Goal: Task Accomplishment & Management: Manage account settings

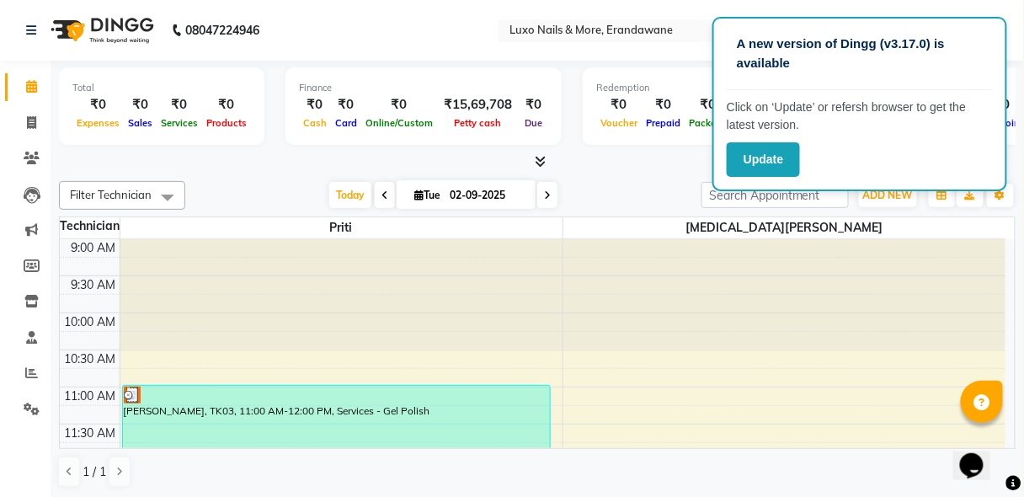
click at [541, 200] on span at bounding box center [547, 195] width 20 height 26
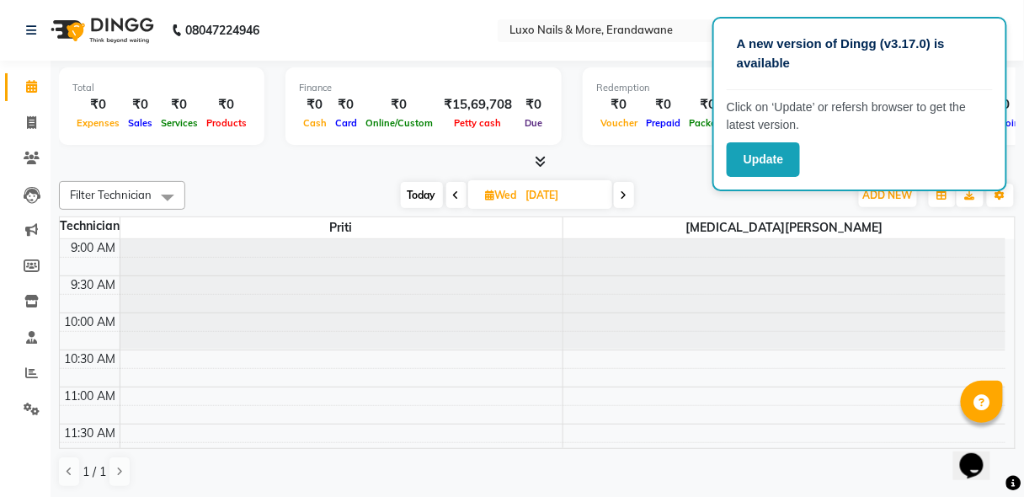
click at [618, 191] on span at bounding box center [624, 195] width 20 height 26
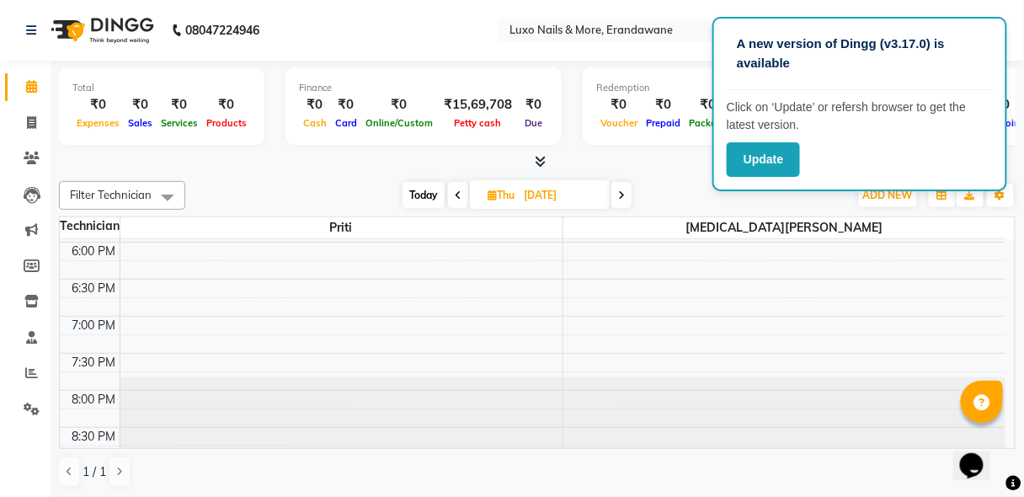
click at [627, 192] on span at bounding box center [622, 195] width 20 height 26
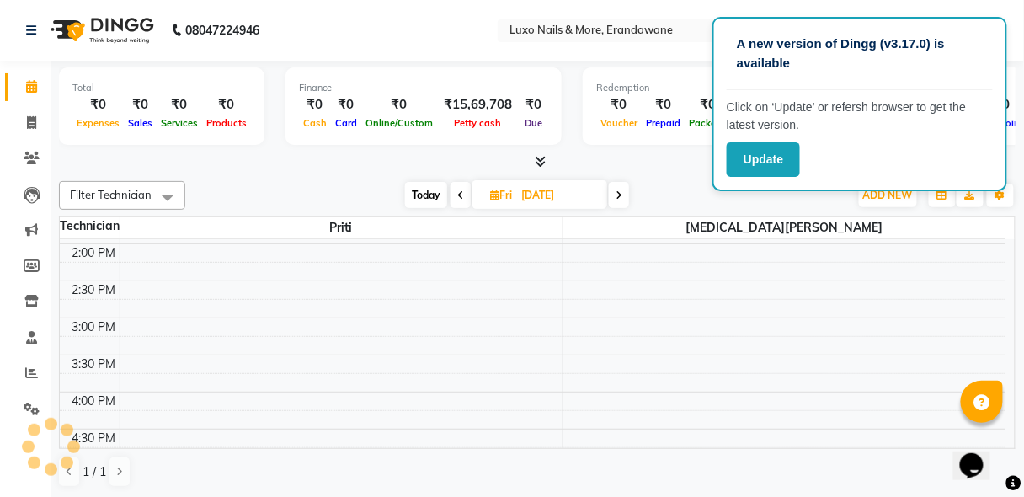
scroll to position [313, 0]
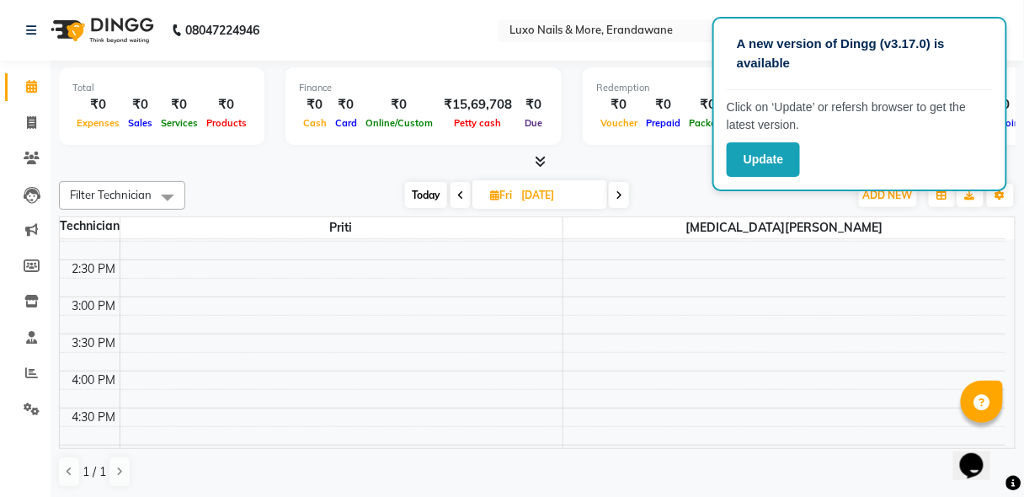
click at [625, 189] on span at bounding box center [619, 195] width 20 height 26
type input "06-09-2025"
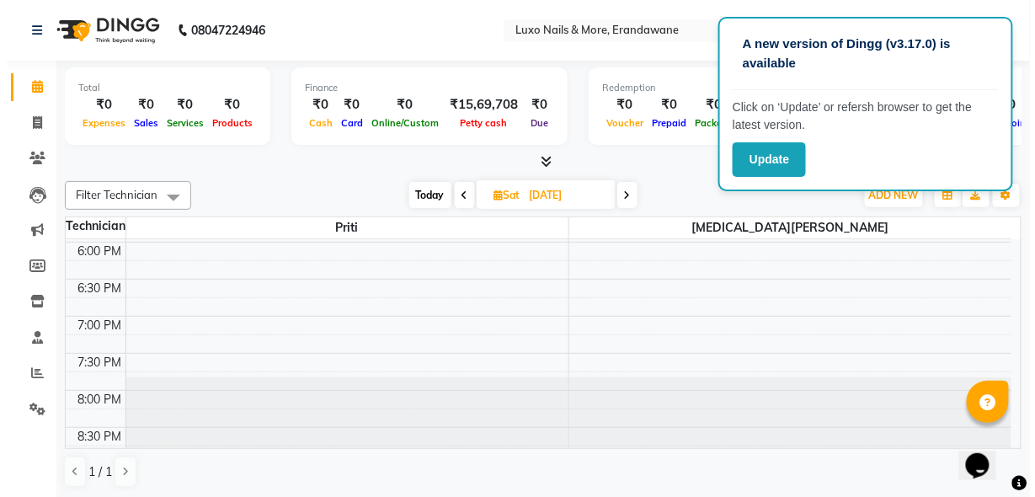
scroll to position [365, 0]
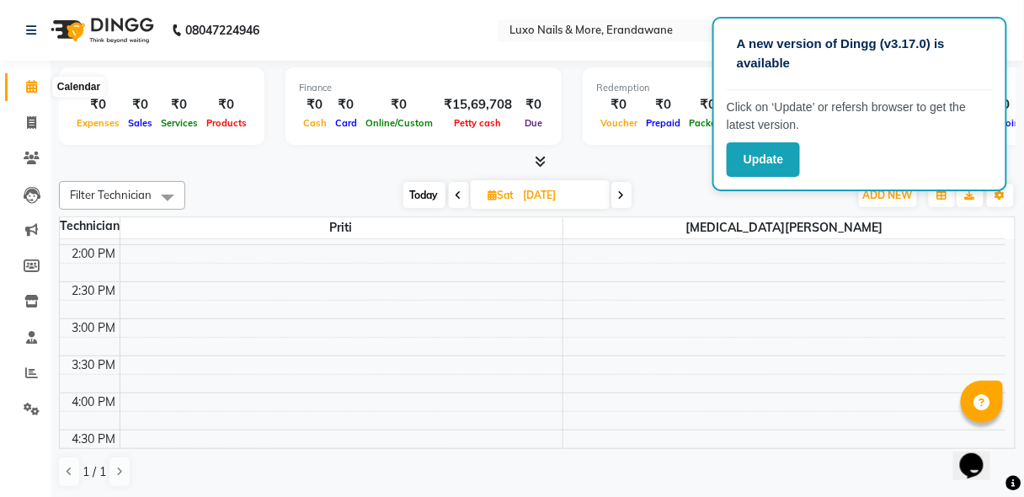
click at [37, 86] on span at bounding box center [31, 87] width 29 height 19
click at [34, 128] on icon at bounding box center [31, 122] width 9 height 13
select select "917"
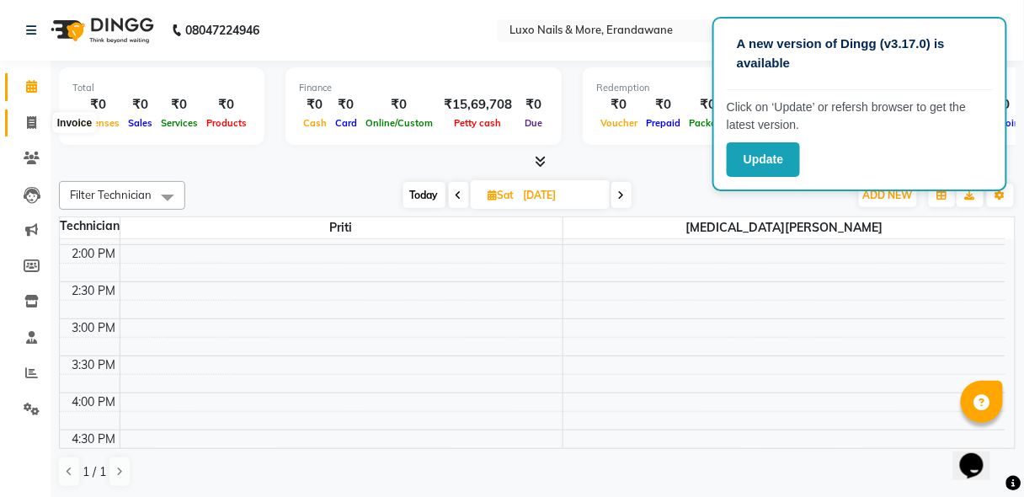
select select "service"
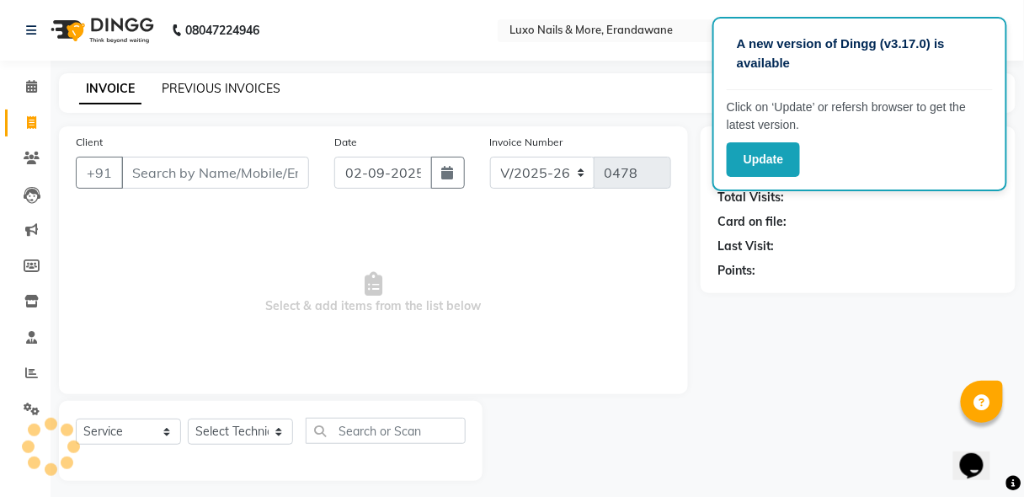
click at [230, 85] on link "PREVIOUS INVOICES" at bounding box center [221, 88] width 119 height 15
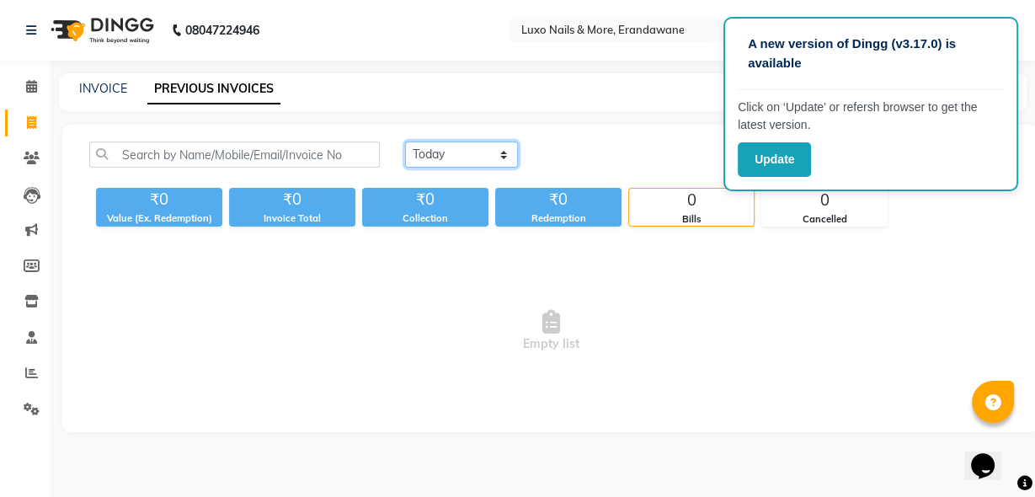
click at [495, 142] on select "[DATE] [DATE] Custom Range" at bounding box center [461, 155] width 113 height 26
select select "range"
click at [405, 142] on select "[DATE] [DATE] Custom Range" at bounding box center [461, 155] width 113 height 26
click at [721, 360] on span "Empty list" at bounding box center [550, 331] width 923 height 168
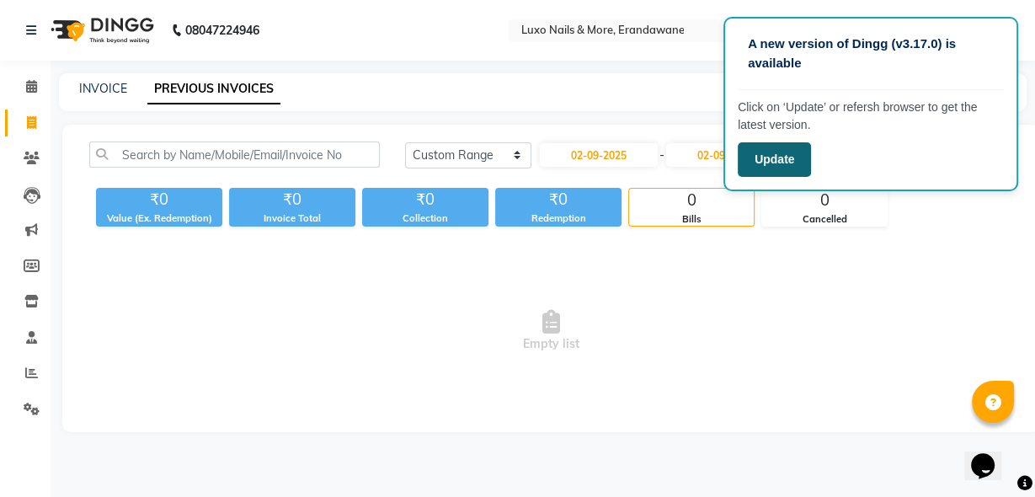
click at [787, 154] on button "Update" at bounding box center [774, 159] width 73 height 35
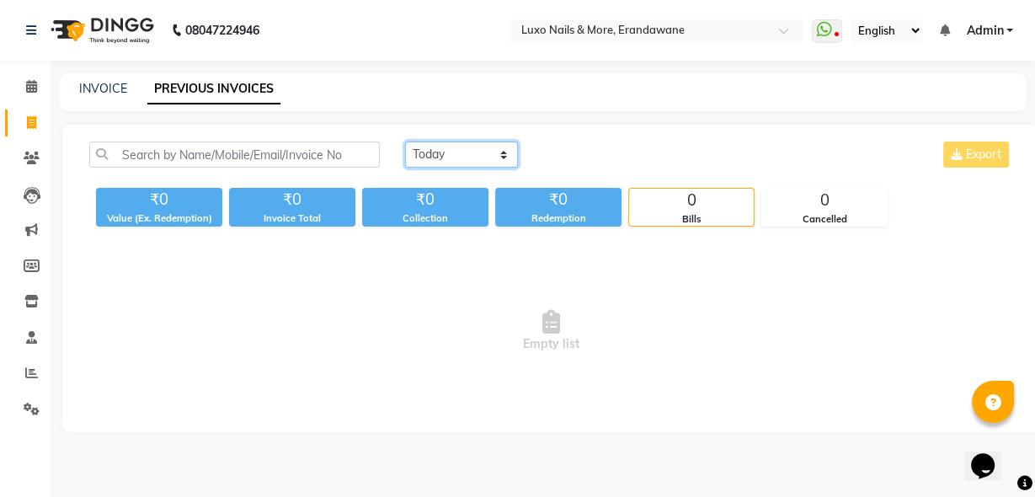
drag, startPoint x: 484, startPoint y: 156, endPoint x: 480, endPoint y: 166, distance: 10.7
click at [484, 156] on select "[DATE] [DATE] Custom Range" at bounding box center [461, 155] width 113 height 26
select select "range"
click at [405, 142] on select "[DATE] [DATE] Custom Range" at bounding box center [461, 155] width 113 height 26
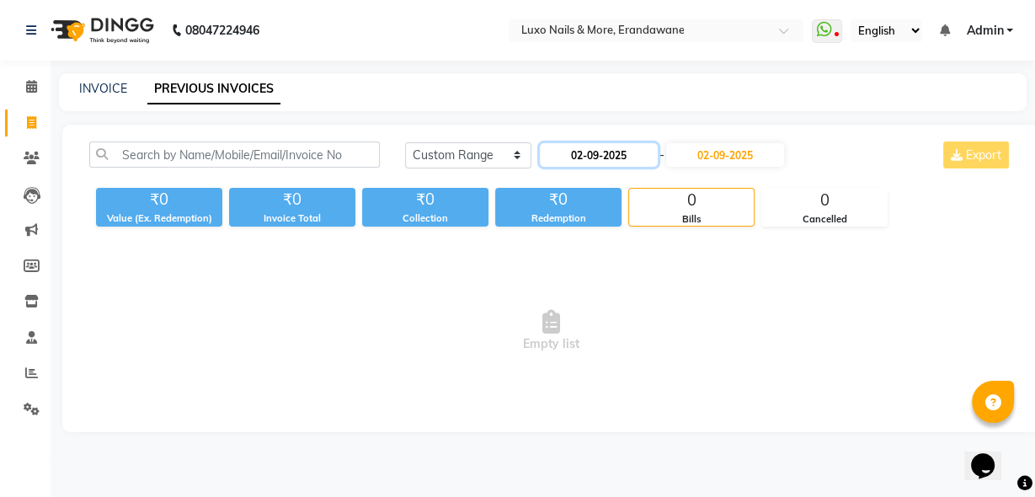
click at [580, 154] on input "02-09-2025" at bounding box center [599, 155] width 118 height 24
select select "9"
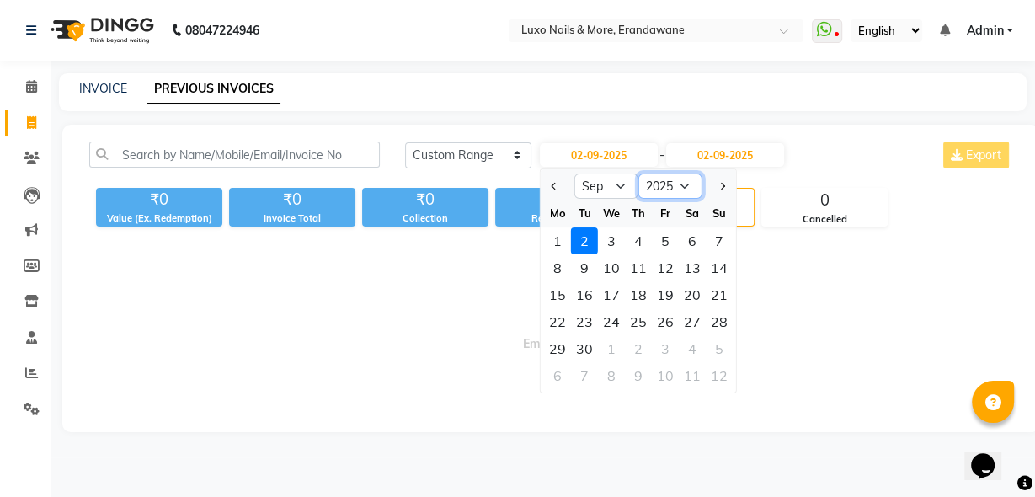
click at [681, 189] on select "2015 2016 2017 2018 2019 2020 2021 2022 2023 2024 2025 2026 2027 2028 2029 2030…" at bounding box center [671, 186] width 64 height 25
select select "2024"
click at [639, 174] on select "2015 2016 2017 2018 2019 2020 2021 2022 2023 2024 2025 2026 2027 2028 2029 2030…" at bounding box center [671, 186] width 64 height 25
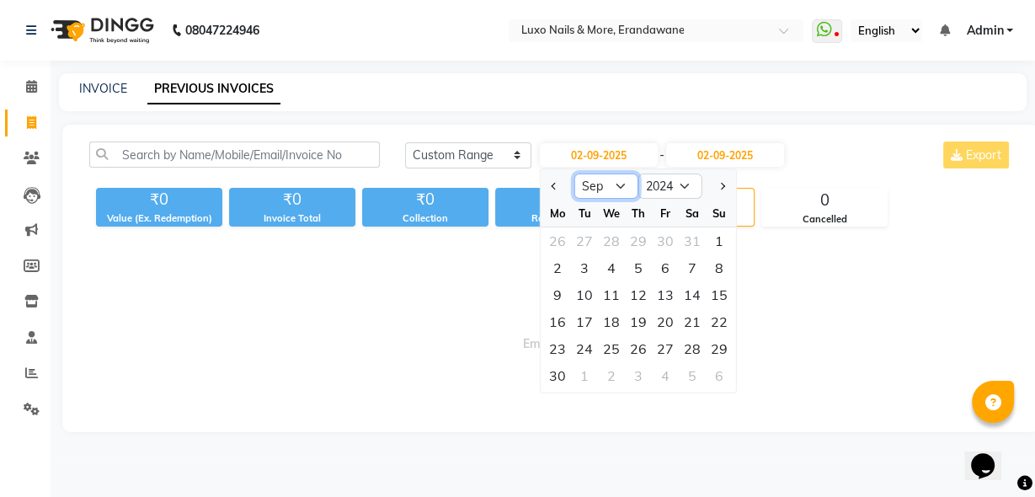
click at [624, 187] on select "Jan Feb Mar Apr May Jun [DATE] Aug Sep Oct Nov Dec" at bounding box center [607, 186] width 64 height 25
select select "12"
click at [575, 174] on select "Jan Feb Mar Apr May Jun [DATE] Aug Sep Oct Nov Dec" at bounding box center [607, 186] width 64 height 25
click at [721, 241] on div "1" at bounding box center [719, 240] width 27 height 27
type input "[DATE]"
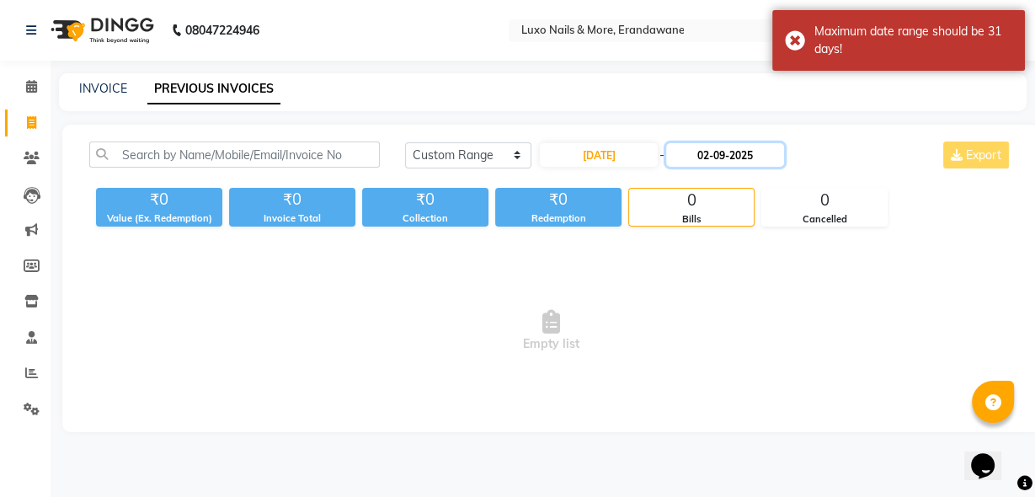
click at [713, 151] on input "02-09-2025" at bounding box center [725, 155] width 118 height 24
select select "9"
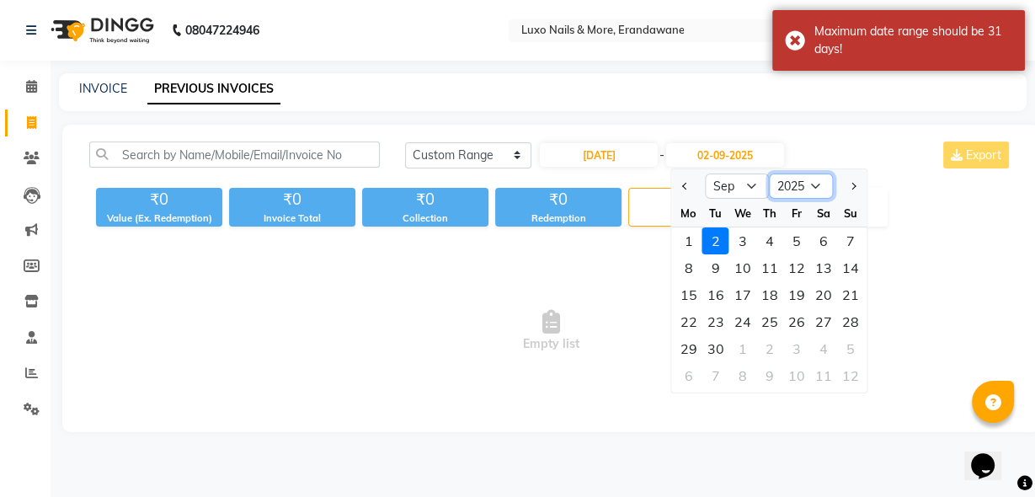
click at [779, 184] on select "2024 2025 2026 2027 2028 2029 2030 2031 2032 2033 2034 2035" at bounding box center [802, 186] width 64 height 25
select select "2024"
click at [770, 174] on select "2024 2025 2026 2027 2028 2029 2030 2031 2032 2033 2034 2035" at bounding box center [802, 186] width 64 height 25
select select "12"
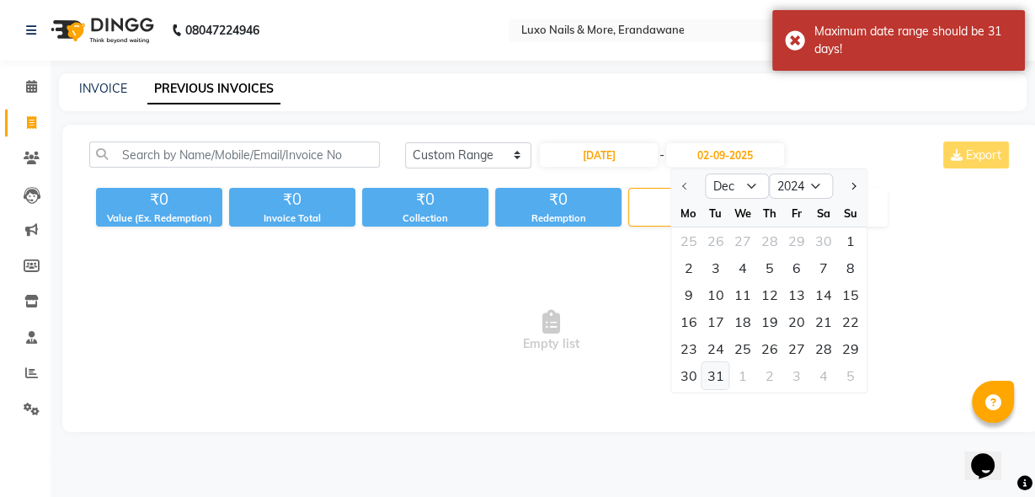
click at [716, 366] on div "31" at bounding box center [716, 375] width 27 height 27
type input "[DATE]"
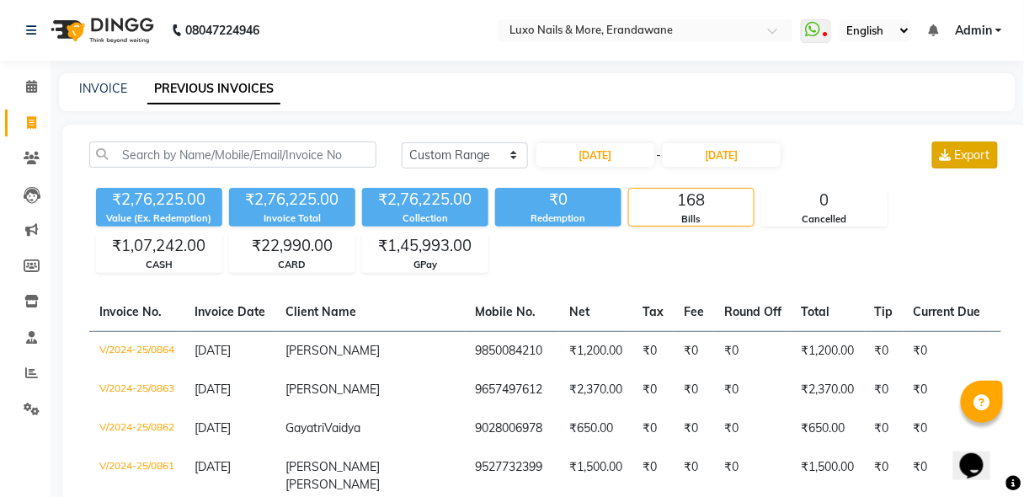
click at [961, 155] on span "Export" at bounding box center [972, 154] width 35 height 15
click at [614, 154] on input "[DATE]" at bounding box center [596, 155] width 118 height 24
select select "12"
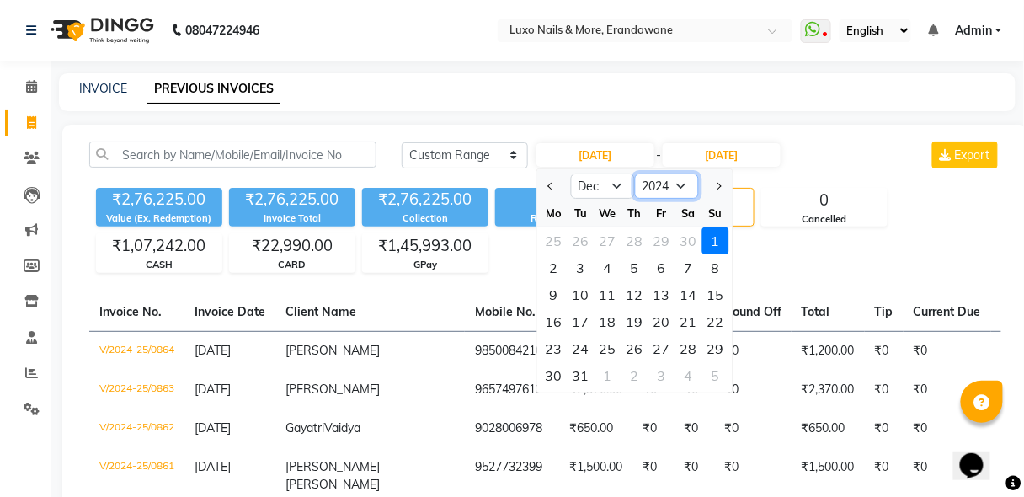
click at [678, 186] on select "2014 2015 2016 2017 2018 2019 2020 2021 2022 2023 2024 2025 2026 2027 2028 2029…" at bounding box center [667, 186] width 64 height 25
select select "2025"
click at [635, 174] on select "2014 2015 2016 2017 2018 2019 2020 2021 2022 2023 2024 2025 2026 2027 2028 2029…" at bounding box center [667, 186] width 64 height 25
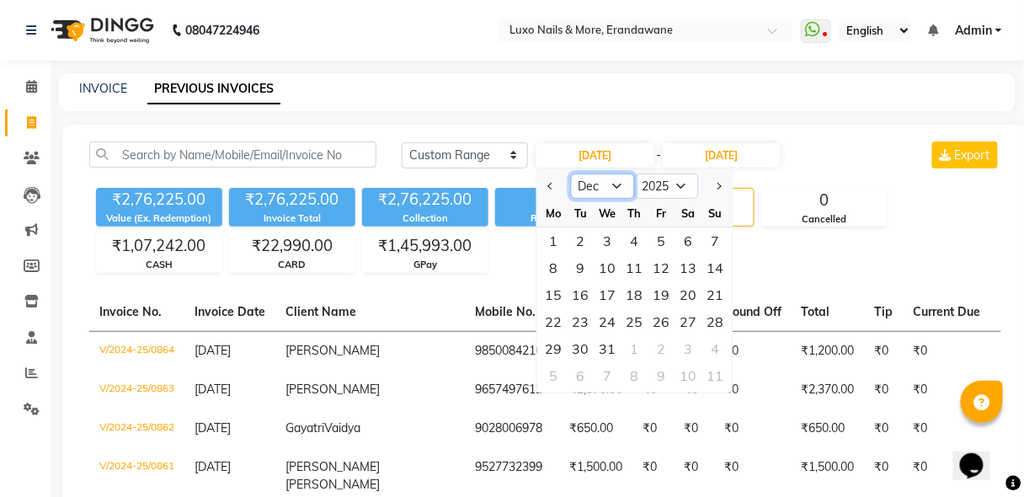
click at [624, 181] on select "Jan Feb Mar Apr May Jun [DATE] Aug Sep Oct Nov Dec" at bounding box center [603, 186] width 64 height 25
select select "1"
click at [571, 174] on select "Jan Feb Mar Apr May Jun [DATE] Aug Sep Oct Nov Dec" at bounding box center [603, 186] width 64 height 25
click at [607, 239] on div "1" at bounding box center [608, 240] width 27 height 27
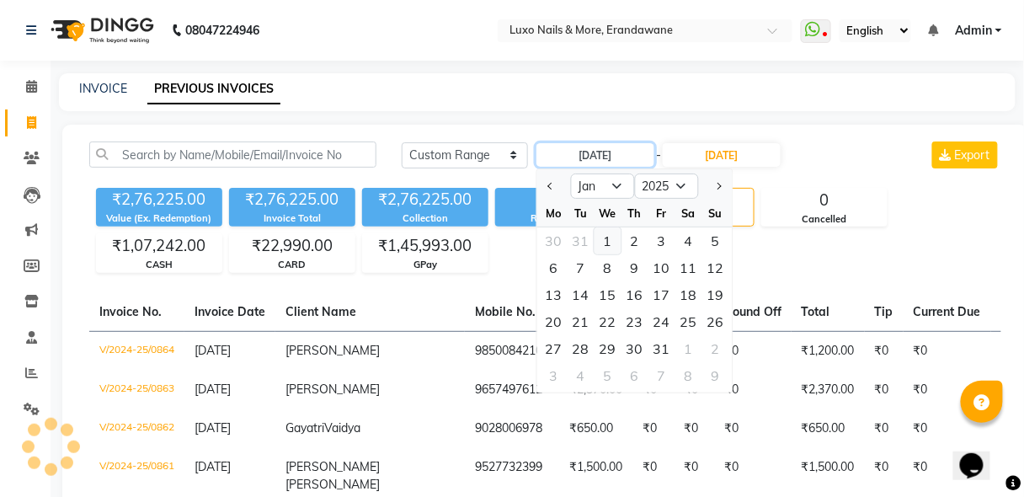
type input "[DATE]"
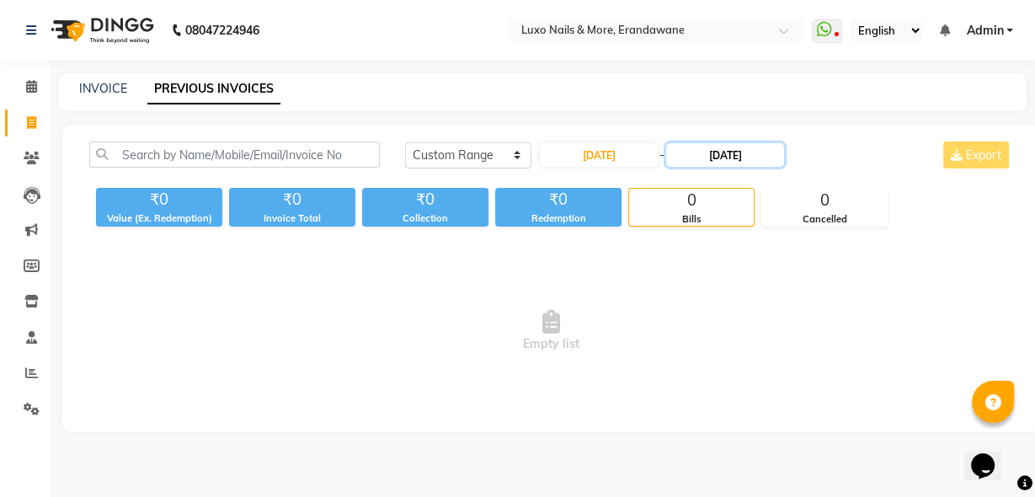
click at [695, 165] on input "[DATE]" at bounding box center [725, 155] width 118 height 24
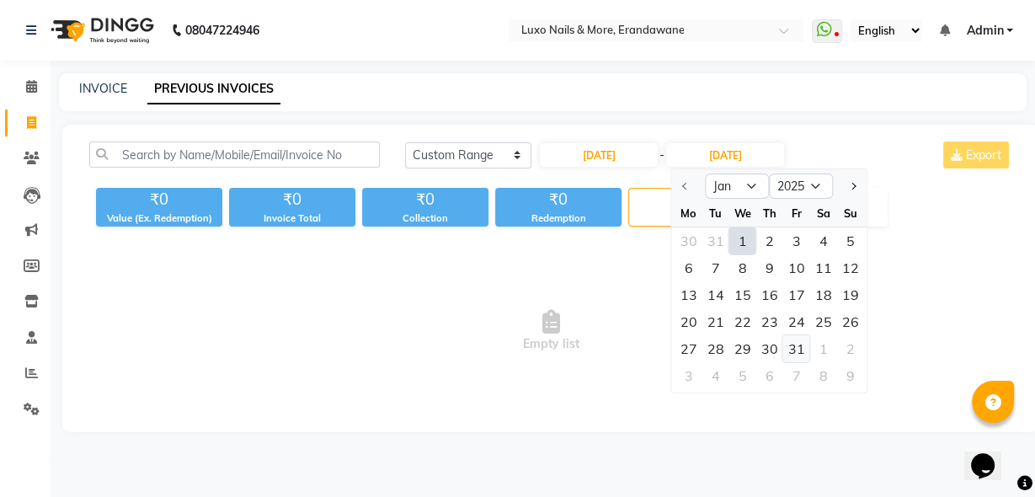
click at [801, 349] on div "31" at bounding box center [796, 348] width 27 height 27
type input "[DATE]"
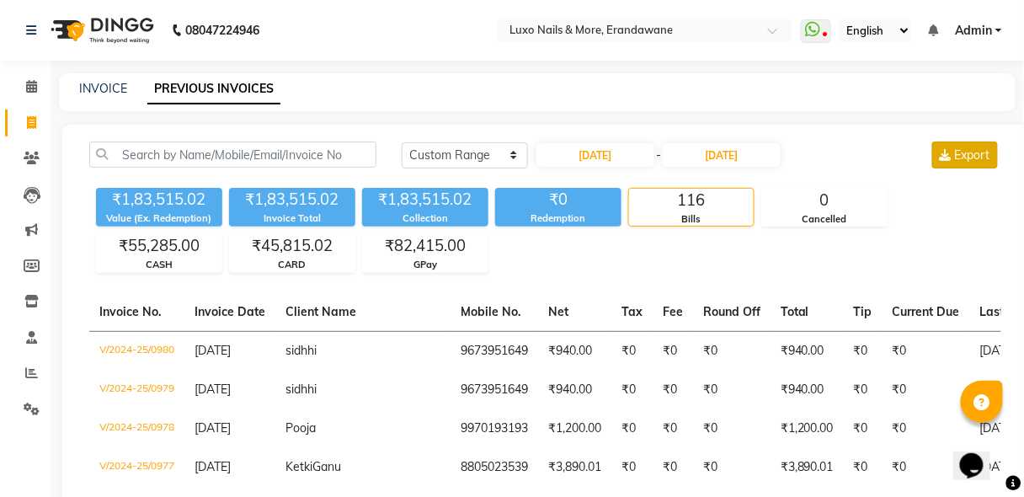
click at [964, 156] on span "Export" at bounding box center [972, 154] width 35 height 15
click at [584, 157] on input "[DATE]" at bounding box center [596, 155] width 118 height 24
select select "2025"
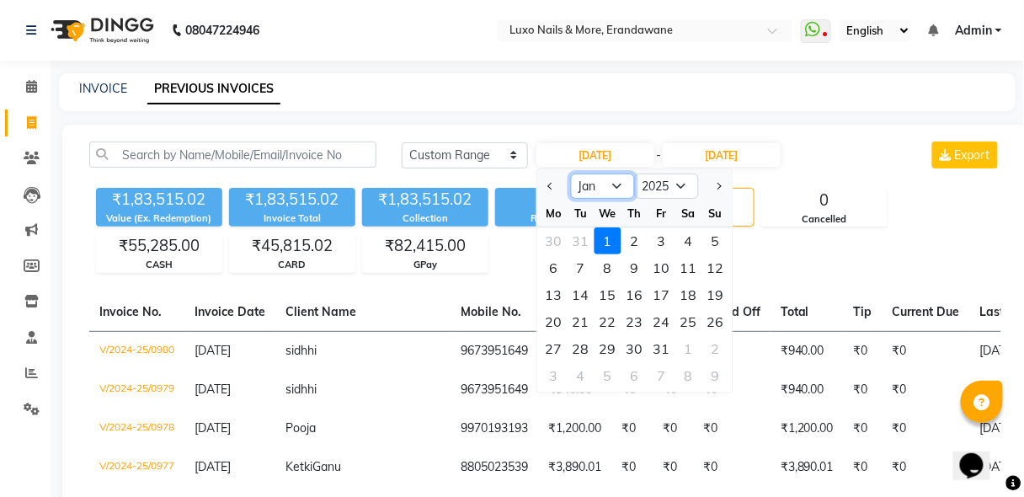
click at [617, 190] on select "Jan Feb Mar Apr May Jun [DATE] Aug Sep Oct Nov Dec" at bounding box center [603, 186] width 64 height 25
select select "2"
click at [571, 174] on select "Jan Feb Mar Apr May Jun [DATE] Aug Sep Oct Nov Dec" at bounding box center [603, 186] width 64 height 25
click at [681, 236] on div "1" at bounding box center [689, 240] width 27 height 27
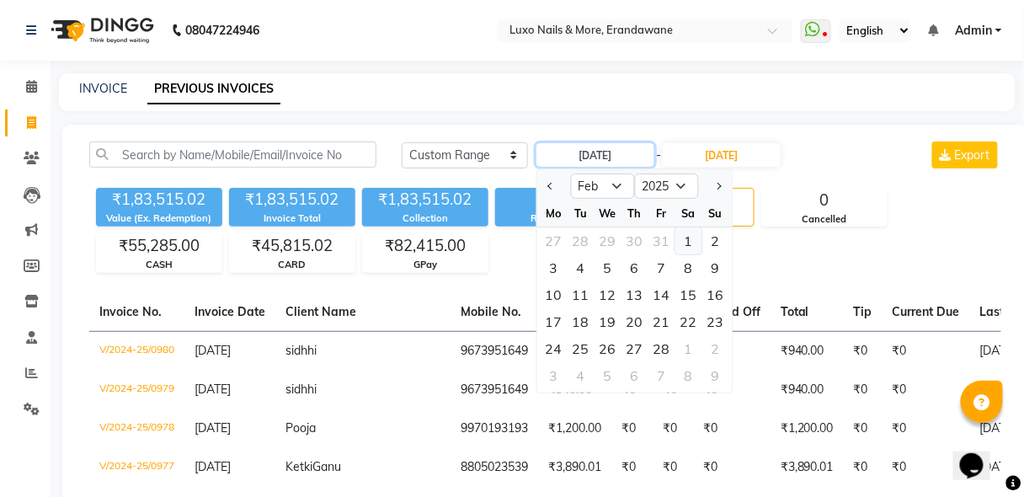
type input "[DATE]"
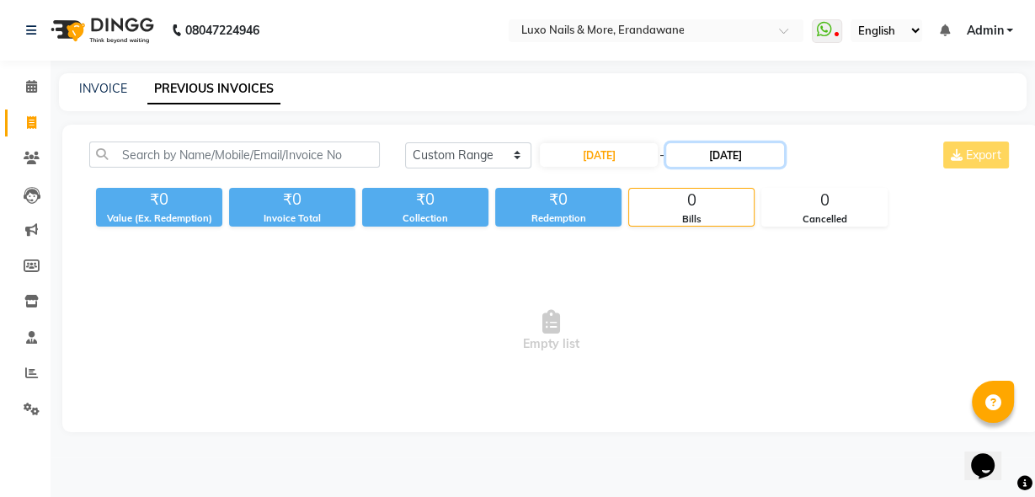
click at [729, 157] on input "[DATE]" at bounding box center [725, 155] width 118 height 24
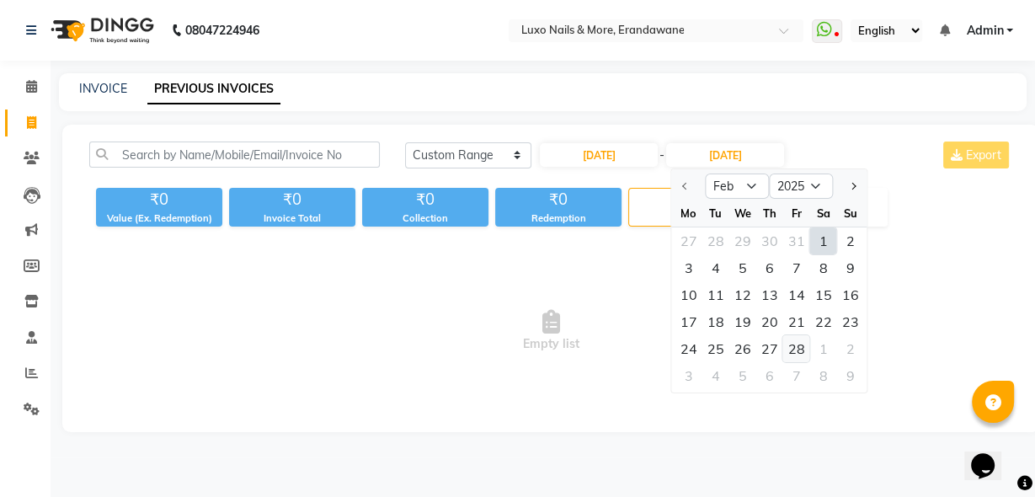
click at [790, 349] on div "28" at bounding box center [796, 348] width 27 height 27
type input "[DATE]"
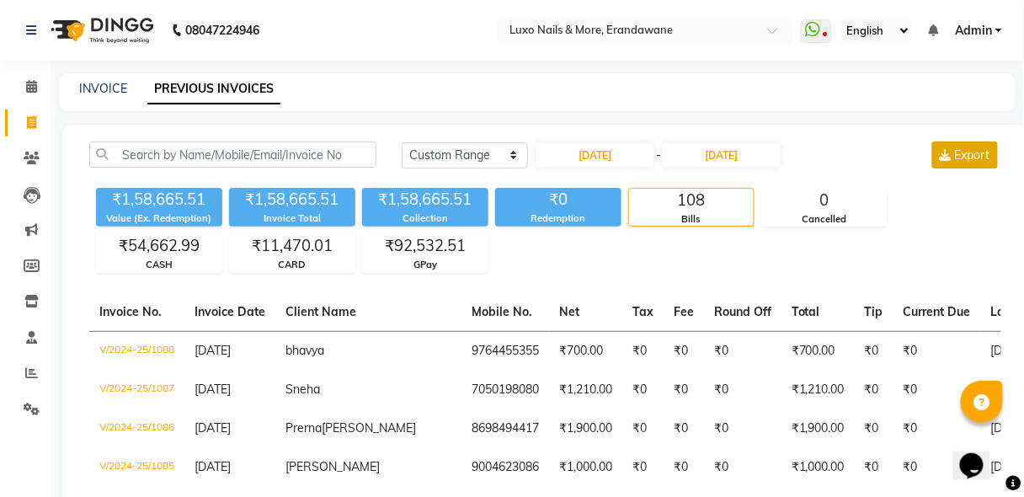
click at [964, 158] on span "Export" at bounding box center [972, 154] width 35 height 15
click at [625, 150] on input "[DATE]" at bounding box center [596, 155] width 118 height 24
select select "2"
select select "2025"
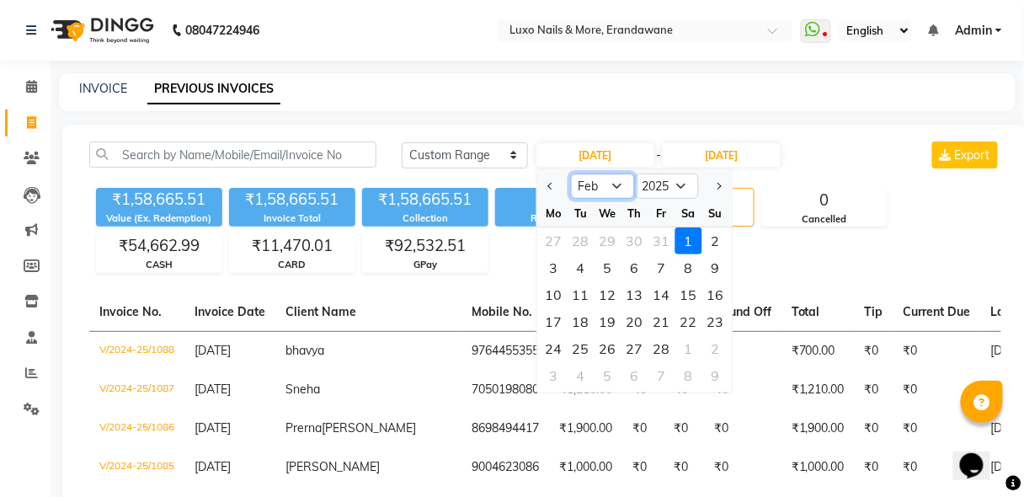
click at [622, 184] on select "Jan Feb Mar Apr May Jun [DATE] Aug Sep Oct Nov Dec" at bounding box center [603, 186] width 64 height 25
select select "3"
click at [571, 174] on select "Jan Feb Mar Apr May Jun [DATE] Aug Sep Oct Nov Dec" at bounding box center [603, 186] width 64 height 25
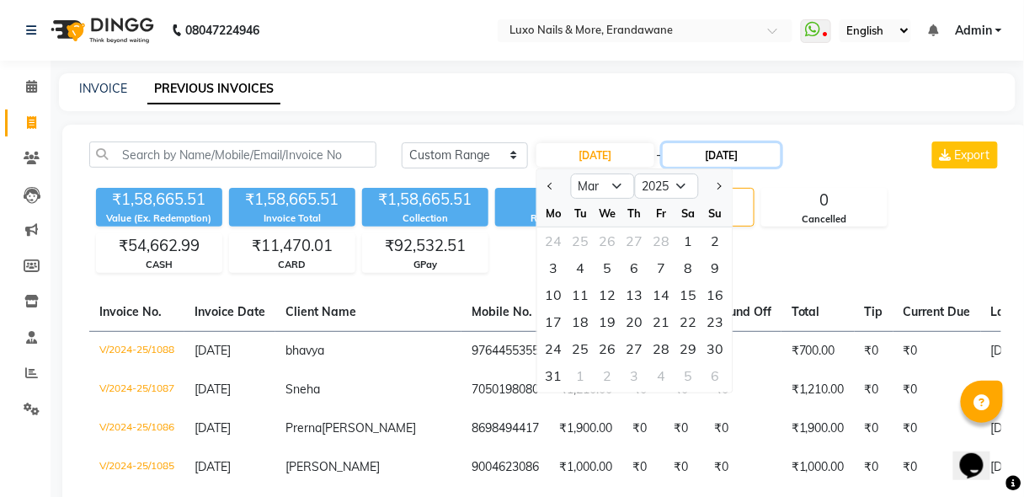
click at [726, 152] on input "[DATE]" at bounding box center [722, 155] width 118 height 24
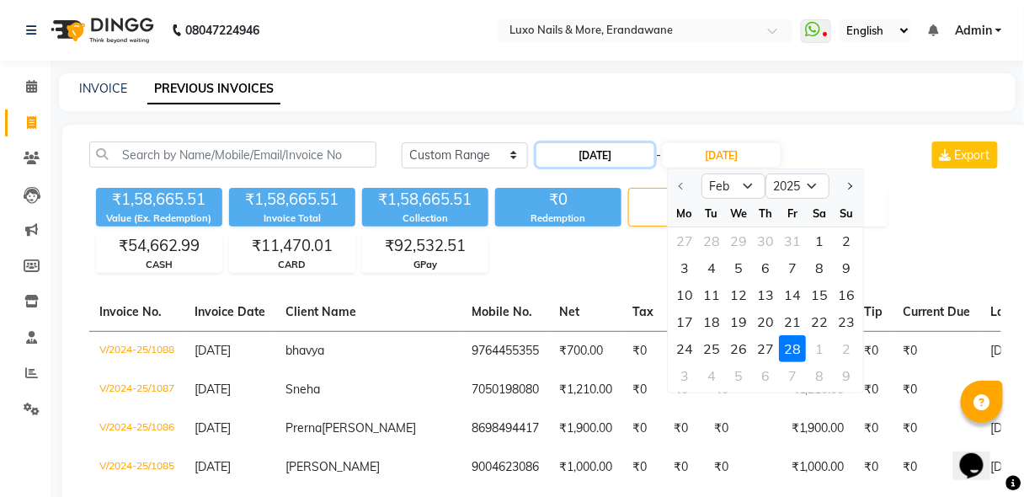
click at [607, 145] on input "[DATE]" at bounding box center [596, 155] width 118 height 24
select select "2"
select select "2025"
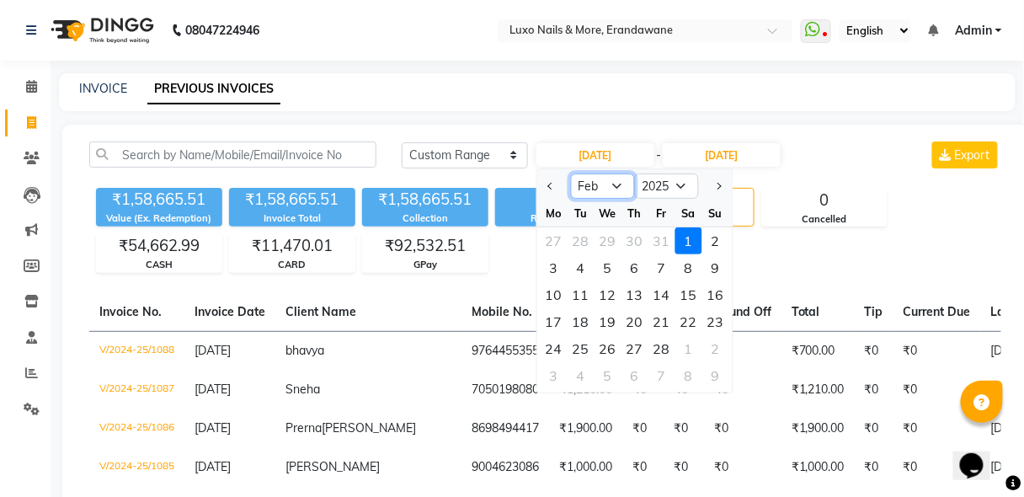
click at [613, 188] on select "Jan Feb Mar Apr May Jun [DATE] Aug Sep Oct Nov Dec" at bounding box center [603, 186] width 64 height 25
select select "3"
click at [571, 174] on select "Jan Feb Mar Apr May Jun [DATE] Aug Sep Oct Nov Dec" at bounding box center [603, 186] width 64 height 25
click at [682, 238] on div "1" at bounding box center [689, 240] width 27 height 27
type input "[DATE]"
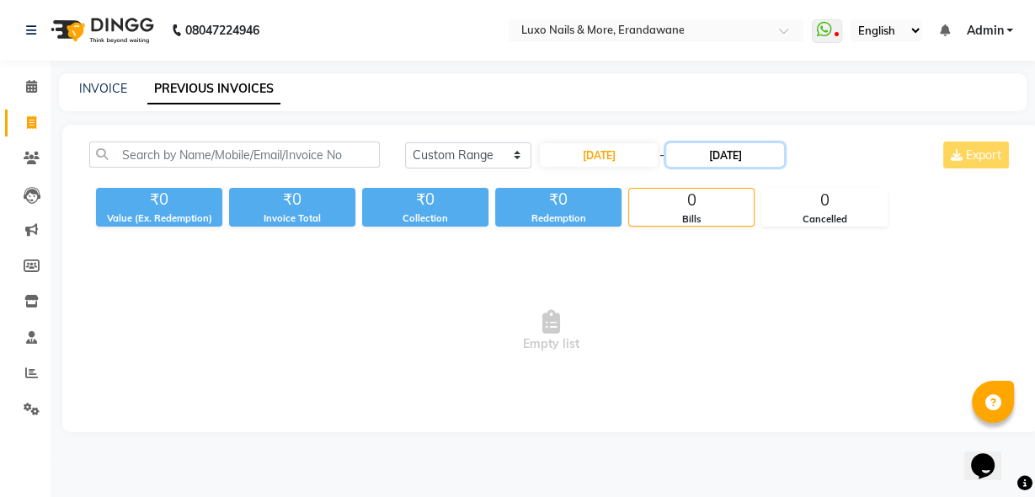
click at [719, 152] on input "[DATE]" at bounding box center [725, 155] width 118 height 24
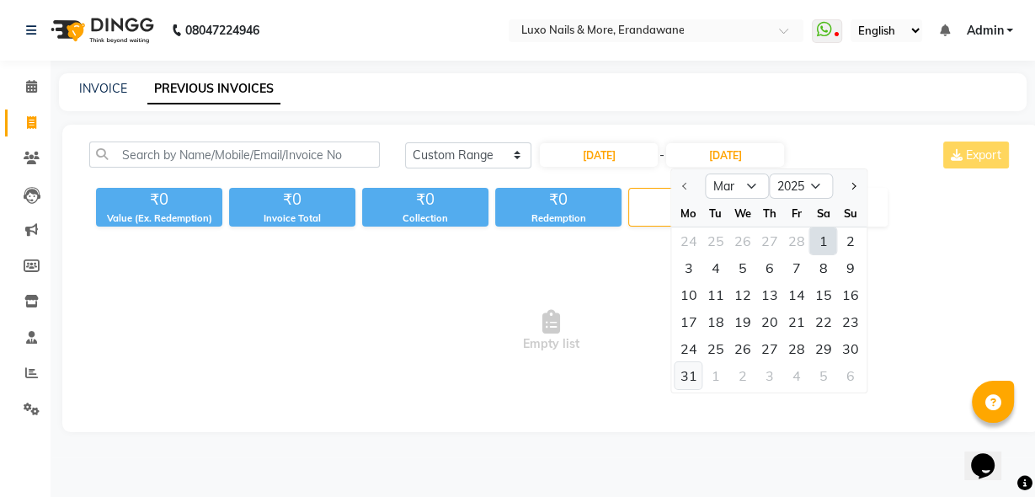
click at [688, 369] on div "31" at bounding box center [689, 375] width 27 height 27
type input "[DATE]"
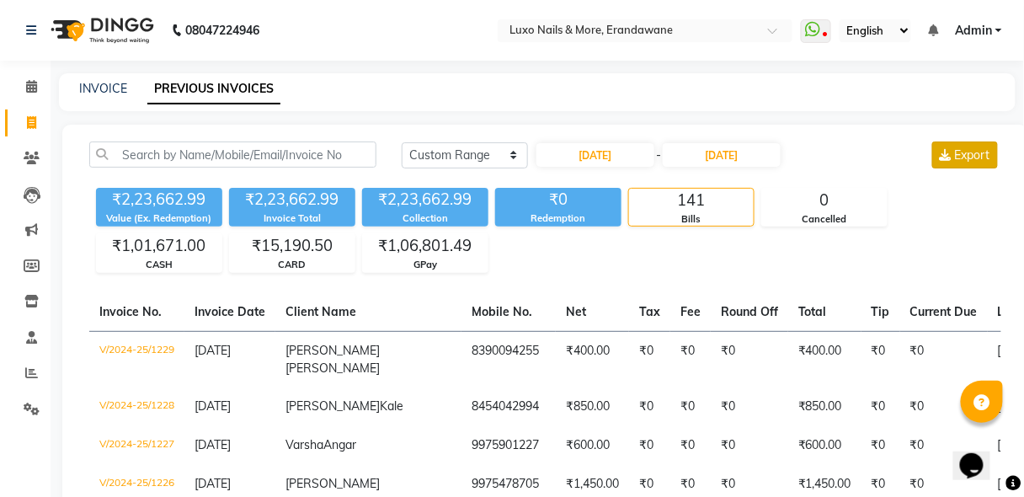
click at [953, 152] on button "Export" at bounding box center [966, 155] width 66 height 27
click at [682, 259] on div "₹2,23,662.99 Value (Ex. Redemption) ₹2,23,662.99 Invoice Total ₹2,23,662.99 Col…" at bounding box center [545, 227] width 912 height 92
